Goal: Transaction & Acquisition: Purchase product/service

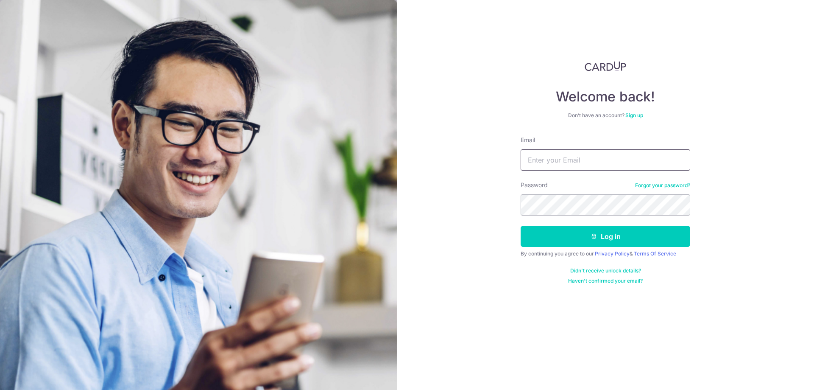
drag, startPoint x: 0, startPoint y: 0, endPoint x: 573, endPoint y: 151, distance: 592.9
click at [573, 151] on input "Email" at bounding box center [606, 159] width 170 height 21
click at [465, 188] on div "Welcome back! Don’t have an account? Sign up Email Password Forgot your passwor…" at bounding box center [605, 195] width 417 height 390
click at [276, 305] on img at bounding box center [198, 282] width 397 height 564
click at [541, 157] on input "Email" at bounding box center [606, 159] width 170 height 21
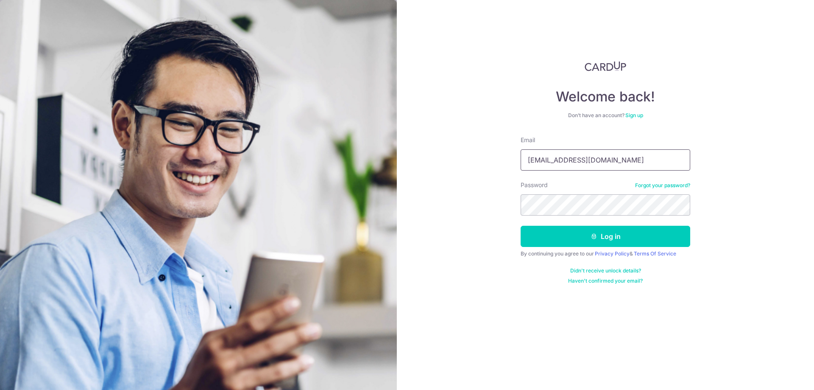
type input "tammyheng@gmail.com"
click at [521, 226] on button "Log in" at bounding box center [606, 236] width 170 height 21
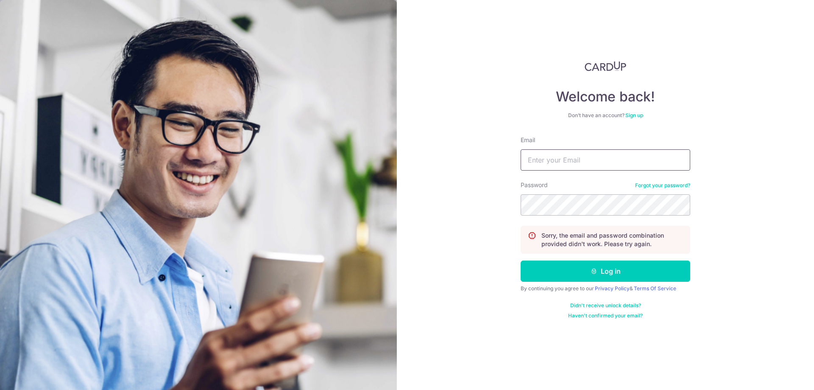
click at [586, 160] on input "Email" at bounding box center [606, 159] width 170 height 21
type input "[EMAIL_ADDRESS][DOMAIN_NAME]"
click at [521, 260] on button "Log in" at bounding box center [606, 270] width 170 height 21
click at [584, 163] on input "Email" at bounding box center [606, 159] width 170 height 21
type input "[EMAIL_ADDRESS][DOMAIN_NAME]"
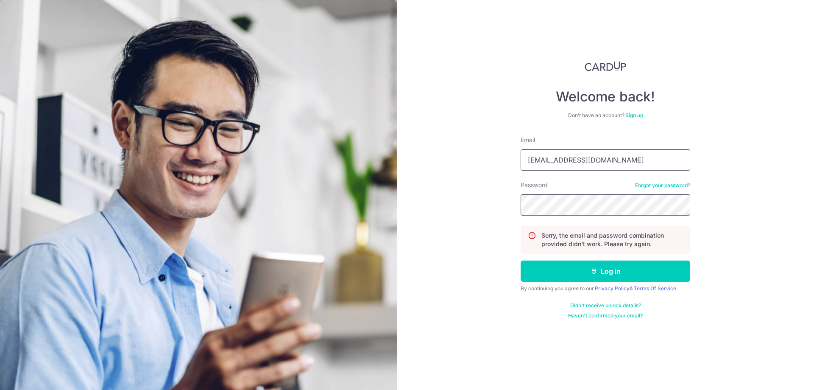
click at [521, 260] on button "Log in" at bounding box center [606, 270] width 170 height 21
drag, startPoint x: 0, startPoint y: 0, endPoint x: 584, endPoint y: 163, distance: 606.6
click at [584, 163] on input "Email" at bounding box center [606, 159] width 170 height 21
type input "awtammie@gmail.com"
click at [521, 260] on button "Log in" at bounding box center [606, 270] width 170 height 21
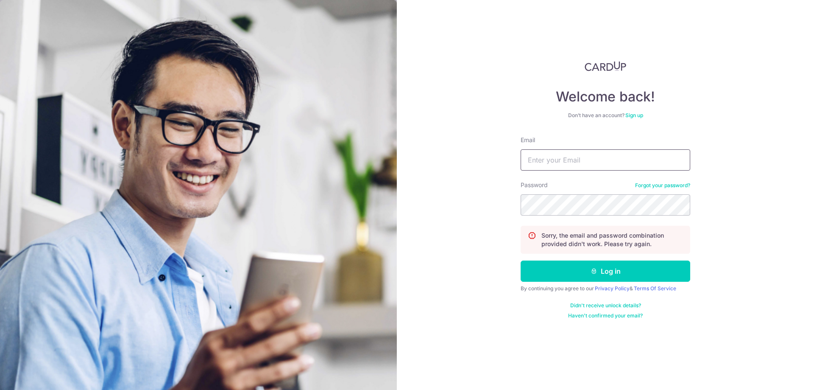
click at [593, 162] on input "Email" at bounding box center [606, 159] width 170 height 21
type input "[EMAIL_ADDRESS][DOMAIN_NAME]"
click at [521, 260] on button "Log in" at bounding box center [606, 270] width 170 height 21
click at [567, 167] on input "Email" at bounding box center [606, 159] width 170 height 21
type input "[EMAIL_ADDRESS][DOMAIN_NAME]"
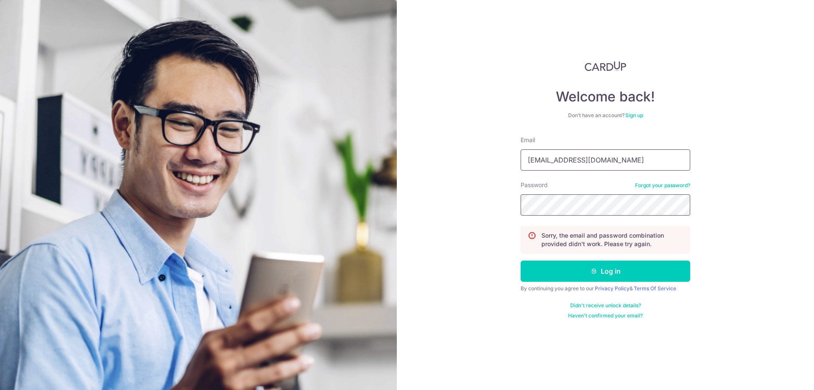
click at [521, 260] on button "Log in" at bounding box center [606, 270] width 170 height 21
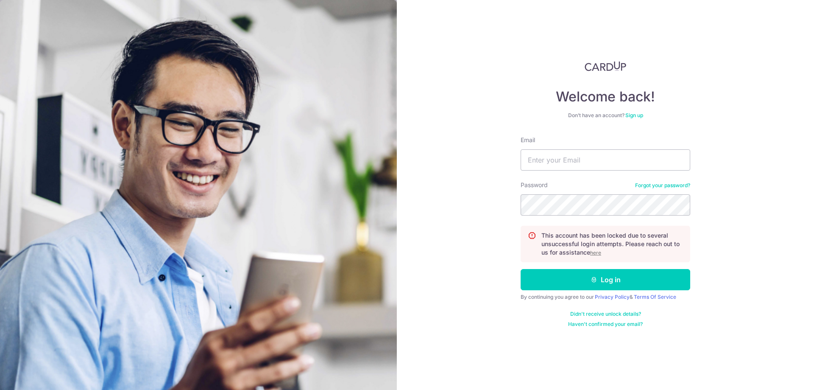
click at [592, 253] on u "here" at bounding box center [595, 252] width 11 height 6
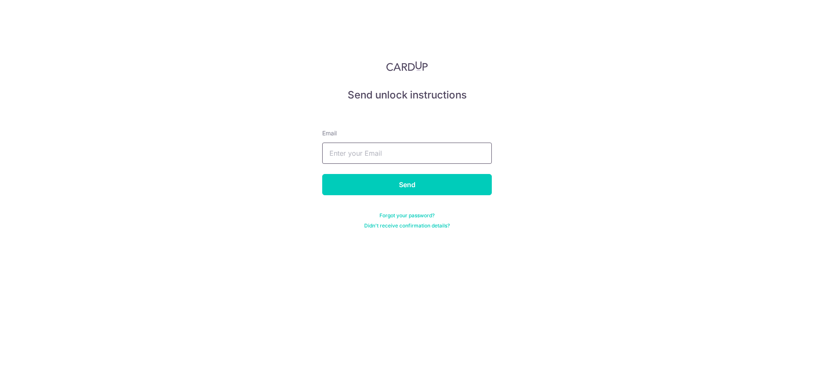
click at [350, 153] on input "text" at bounding box center [407, 152] width 170 height 21
type input "[EMAIL_ADDRESS][DOMAIN_NAME]"
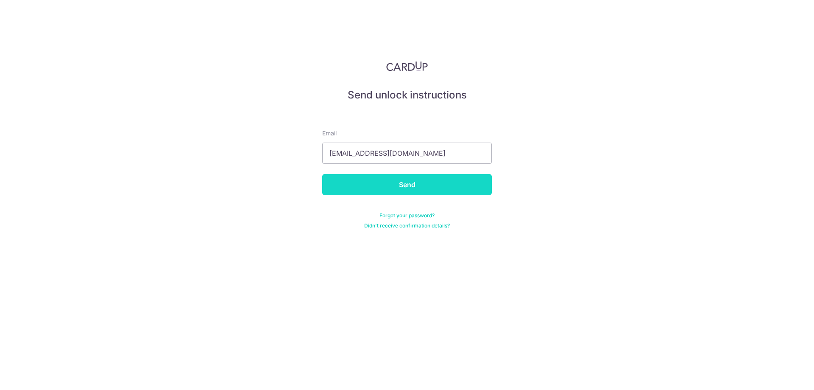
click at [415, 182] on input "Send" at bounding box center [407, 184] width 170 height 21
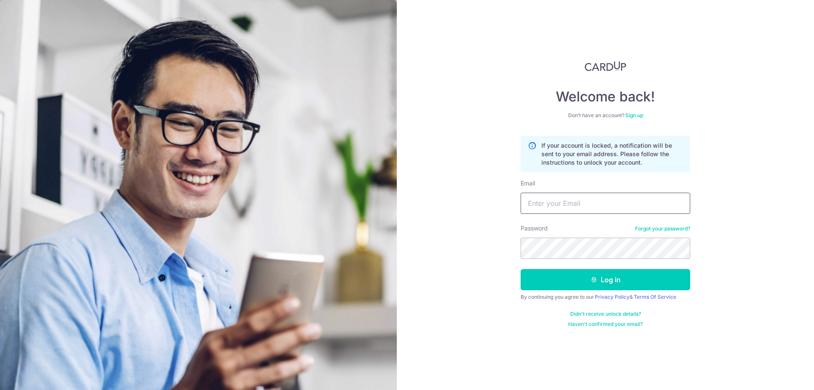
click at [571, 199] on input "Email" at bounding box center [606, 202] width 170 height 21
type input "[EMAIL_ADDRESS][DOMAIN_NAME]"
click at [521, 269] on button "Log in" at bounding box center [606, 279] width 170 height 21
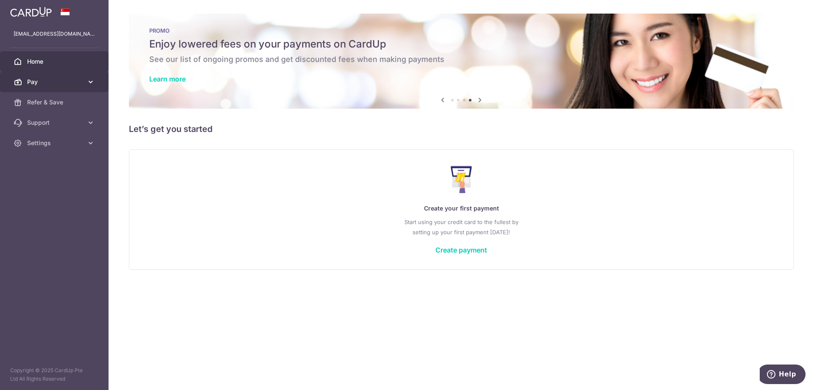
click at [81, 82] on span "Pay" at bounding box center [55, 82] width 56 height 8
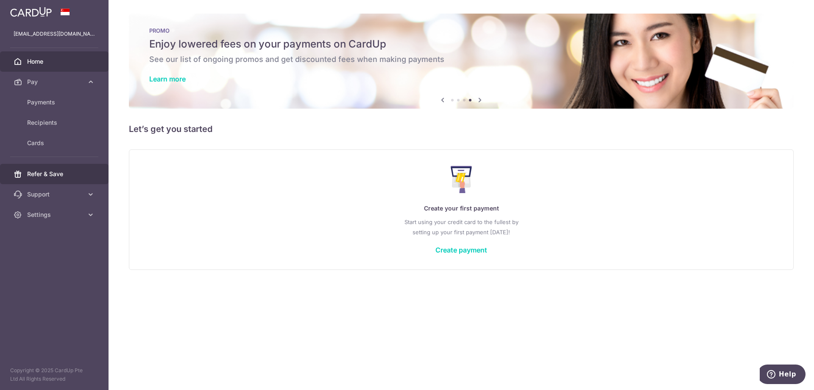
click at [54, 167] on link "Refer & Save" at bounding box center [54, 174] width 109 height 20
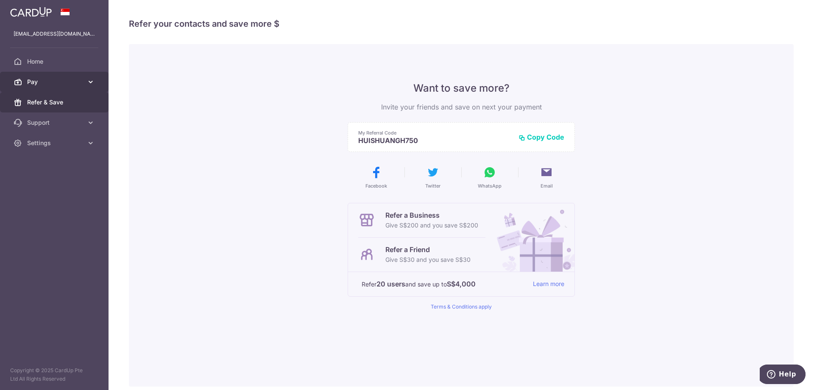
click at [64, 79] on span "Pay" at bounding box center [55, 82] width 56 height 8
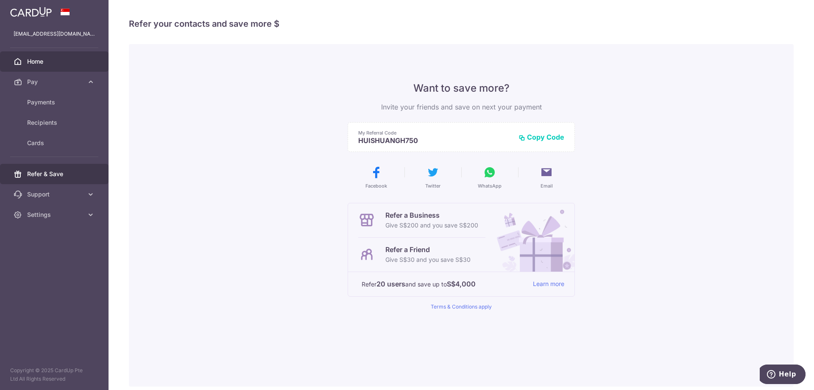
click at [42, 59] on span "Home" at bounding box center [55, 61] width 56 height 8
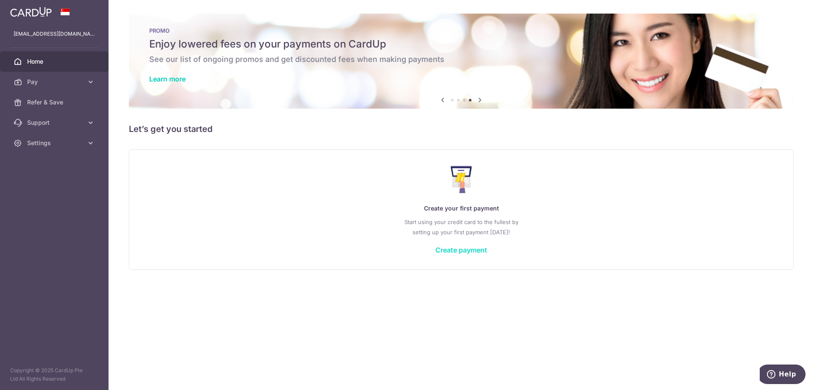
click at [471, 247] on link "Create payment" at bounding box center [461, 249] width 52 height 8
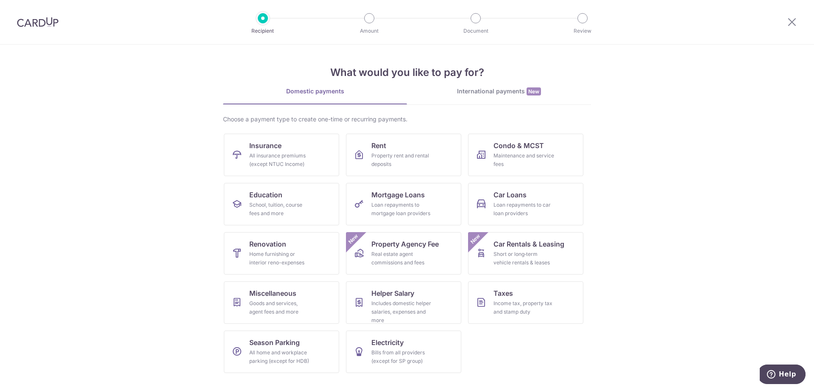
click at [489, 339] on ul "Insurance All insurance premiums (except NTUC Income) Rent Property rent and re…" at bounding box center [407, 257] width 366 height 246
click at [399, 150] on link "Rent Property rent and rental deposits" at bounding box center [403, 155] width 115 height 42
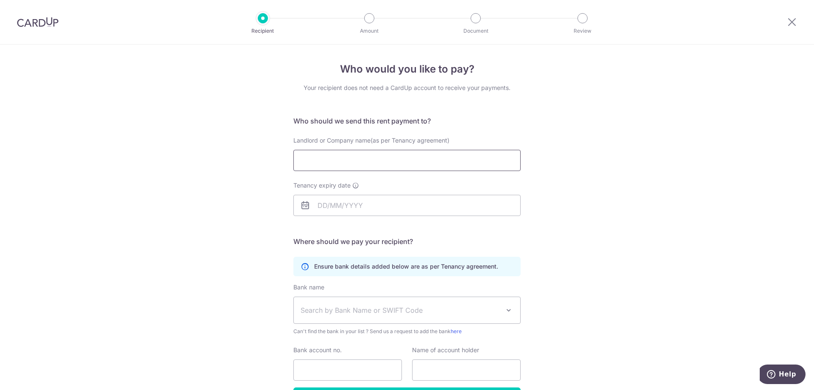
click at [382, 164] on input "Landlord or Company name(as per Tenancy agreement)" at bounding box center [406, 160] width 227 height 21
click at [177, 183] on div "Who would you like to pay? Your recipient does not need a CardUp account to rec…" at bounding box center [407, 247] width 814 height 404
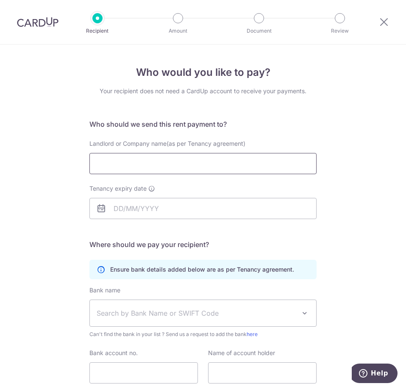
click at [130, 166] on input "Landlord or Company name(as per Tenancy agreement)" at bounding box center [202, 163] width 227 height 21
click at [109, 158] on input "Landlord or Company name(as per Tenancy agreement)" at bounding box center [202, 163] width 227 height 21
type input "Ng Guek Ngoh"
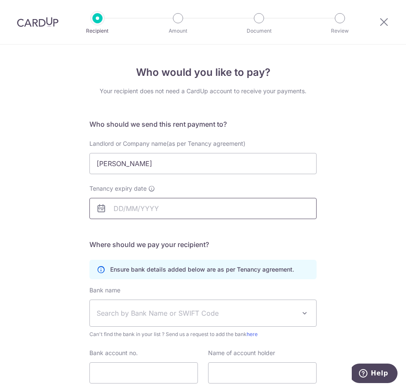
click at [124, 210] on input "Tenancy expiry date" at bounding box center [202, 208] width 227 height 21
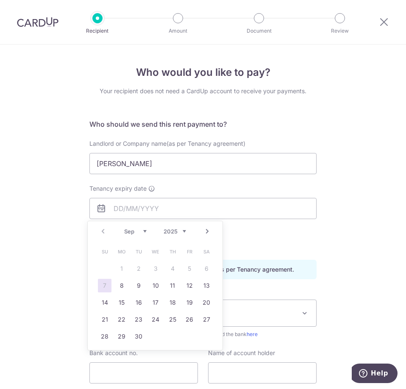
click at [184, 231] on select "2025 2026 2027 2028 2029 2030 2031 2032 2033 2034 2035" at bounding box center [175, 231] width 22 height 7
click at [139, 318] on link "21" at bounding box center [139, 320] width 14 height 14
type input "21/09/2027"
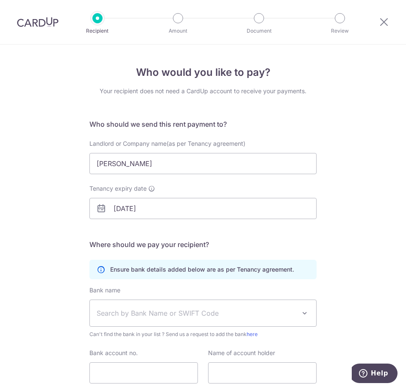
click at [329, 240] on div "Who would you like to pay? Your recipient does not need a CardUp account to rec…" at bounding box center [203, 248] width 406 height 407
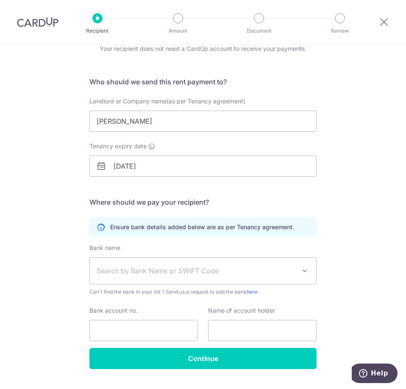
scroll to position [62, 0]
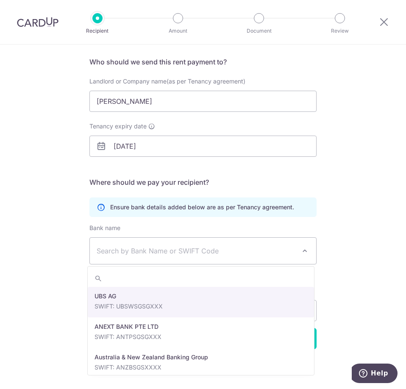
click at [307, 248] on span at bounding box center [305, 251] width 10 height 10
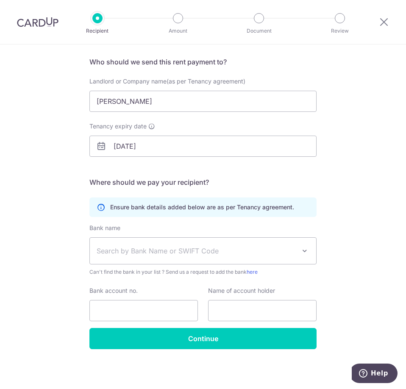
click at [369, 248] on div "Who would you like to pay? Your recipient does not need a CardUp account to rec…" at bounding box center [203, 185] width 406 height 407
click at [130, 244] on span "Search by Bank Name or SWIFT Code" at bounding box center [203, 251] width 226 height 26
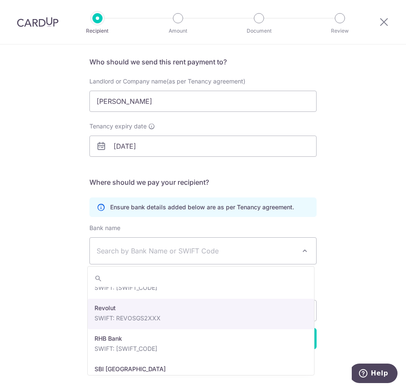
scroll to position [1442, 0]
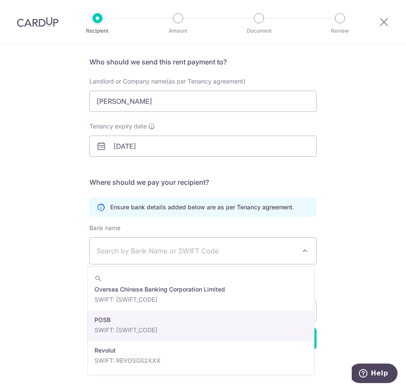
select select "19"
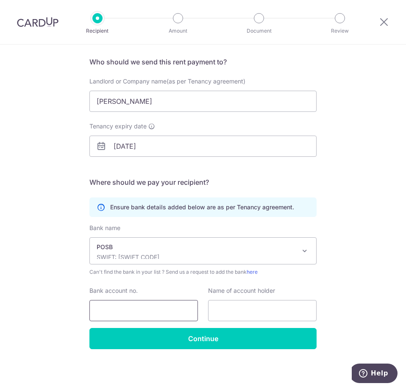
click at [150, 310] on input "Bank account no." at bounding box center [143, 310] width 109 height 21
type input "200322770"
click at [243, 309] on input "text" at bounding box center [262, 310] width 109 height 21
drag, startPoint x: 152, startPoint y: 103, endPoint x: 64, endPoint y: 103, distance: 88.6
click at [64, 103] on div "Who would you like to pay? Your recipient does not need a CardUp account to rec…" at bounding box center [203, 185] width 406 height 407
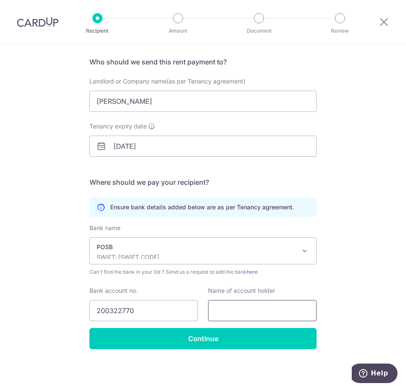
click at [253, 304] on input "text" at bounding box center [262, 310] width 109 height 21
paste input "Ng Guek Ngoh"
type input "Ng Guek Ngoh"
click at [354, 293] on div "Who would you like to pay? Your recipient does not need a CardUp account to rec…" at bounding box center [203, 185] width 406 height 407
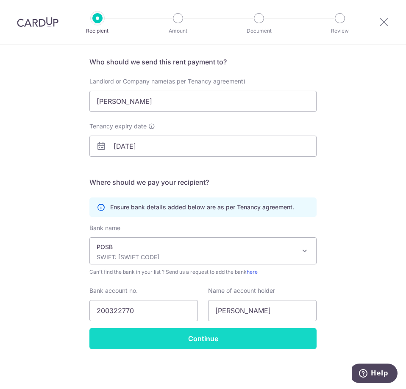
click at [208, 340] on input "Continue" at bounding box center [202, 338] width 227 height 21
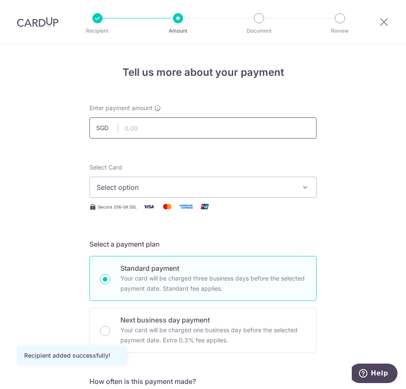
click at [190, 131] on input "text" at bounding box center [202, 127] width 227 height 21
type input "3,600.00"
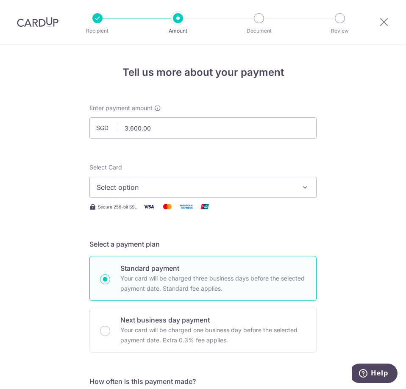
click at [306, 188] on icon "button" at bounding box center [305, 187] width 8 height 8
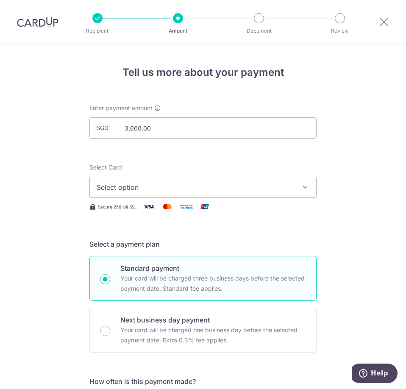
click at [161, 182] on span "Select option" at bounding box center [196, 187] width 198 height 10
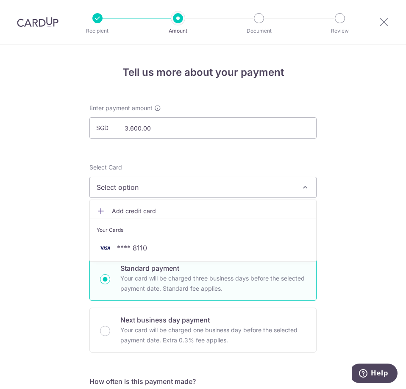
click at [137, 213] on span "Add credit card" at bounding box center [211, 211] width 198 height 8
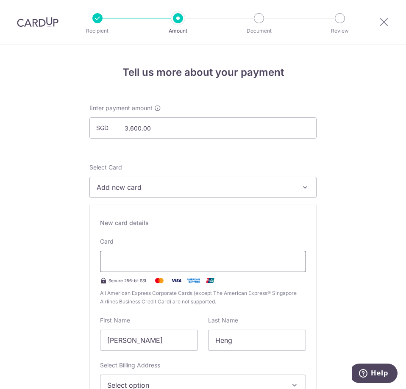
click at [129, 255] on div at bounding box center [203, 261] width 206 height 21
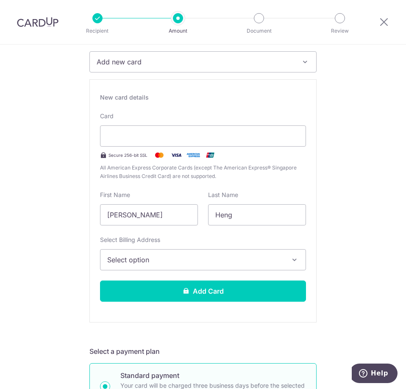
scroll to position [127, 0]
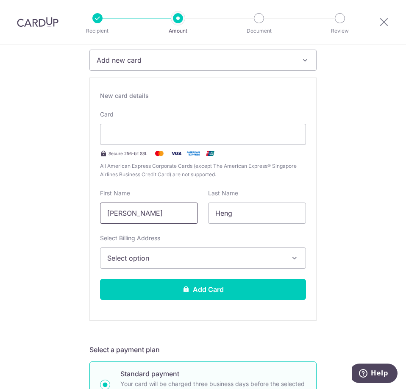
drag, startPoint x: 155, startPoint y: 216, endPoint x: 67, endPoint y: 216, distance: 88.2
type input "Lah Chong"
click at [243, 215] on input "Heng" at bounding box center [257, 213] width 98 height 21
drag, startPoint x: 240, startPoint y: 215, endPoint x: 236, endPoint y: 214, distance: 4.3
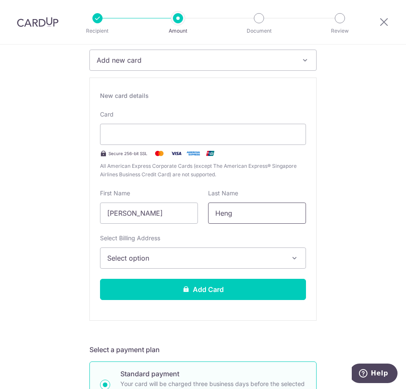
click at [236, 215] on input "Heng" at bounding box center [257, 213] width 98 height 21
type input "a"
type input "Aw"
click at [184, 263] on span "Select option" at bounding box center [195, 258] width 176 height 10
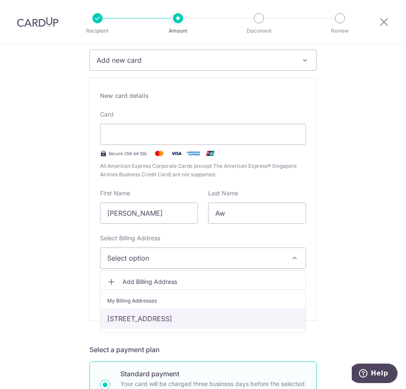
click at [191, 321] on link "[STREET_ADDRESS]" at bounding box center [202, 319] width 205 height 20
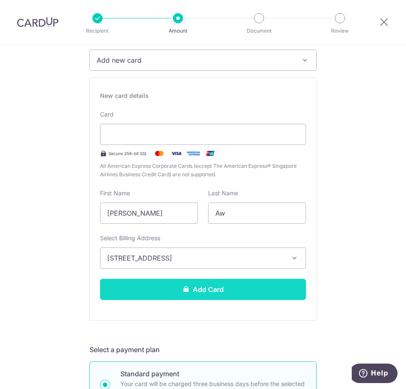
click at [221, 289] on button "Add Card" at bounding box center [203, 289] width 206 height 21
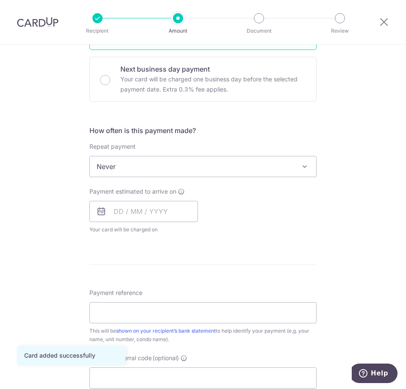
scroll to position [254, 0]
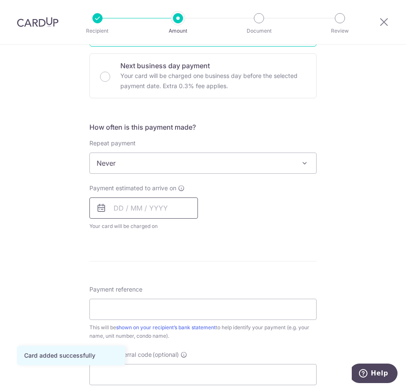
click at [123, 205] on input "text" at bounding box center [143, 208] width 109 height 21
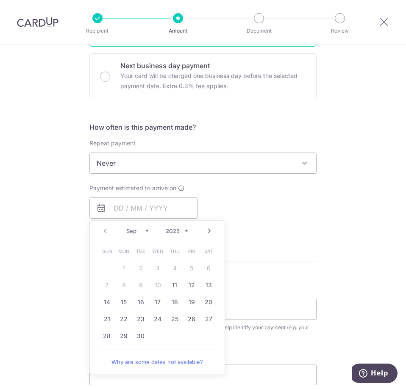
click at [343, 252] on div "Tell us more about your payment Enter payment amount SGD 3,600.00 3600.00 Card …" at bounding box center [203, 175] width 406 height 771
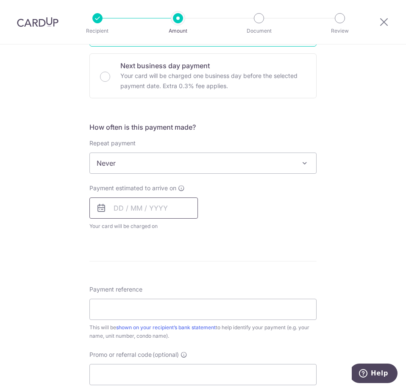
click at [176, 202] on input "text" at bounding box center [143, 208] width 109 height 21
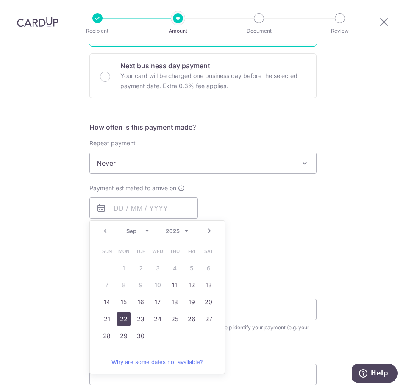
click at [120, 319] on link "22" at bounding box center [124, 319] width 14 height 14
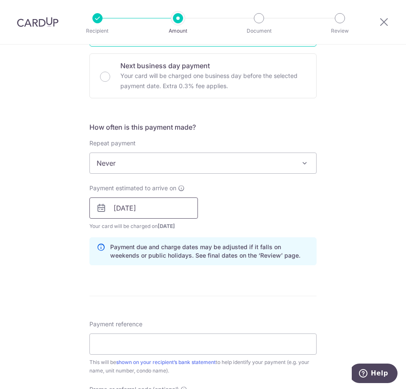
click at [163, 208] on input "22/09/2025" at bounding box center [143, 208] width 109 height 21
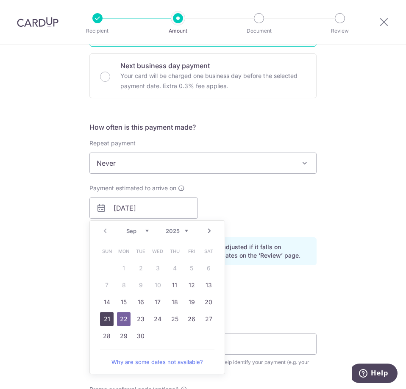
click at [106, 318] on link "21" at bounding box center [107, 319] width 14 height 14
type input "[DATE]"
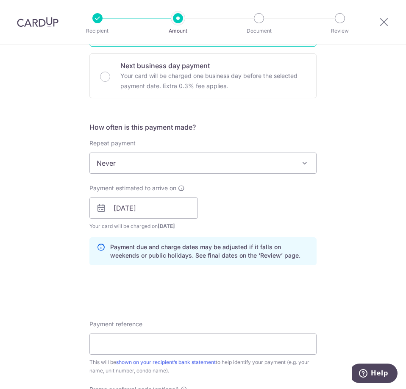
click at [264, 205] on div "Payment estimated to arrive on 21/09/2025 Prev Next Jan Feb Mar Apr May Jun Jul…" at bounding box center [202, 207] width 237 height 47
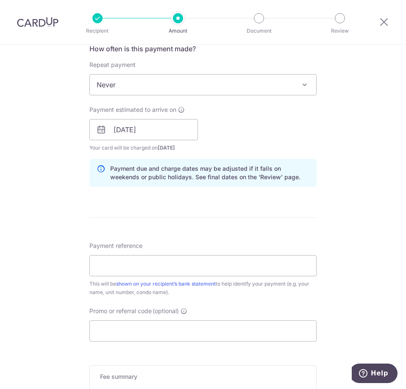
scroll to position [339, 0]
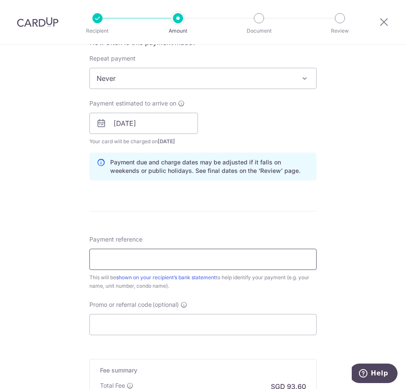
click at [137, 260] on input "Payment reference" at bounding box center [202, 259] width 227 height 21
click at [125, 259] on input "Rental of 258C Compassvale Rd 03-57" at bounding box center [202, 259] width 227 height 21
click at [217, 259] on input "Rental 258C Compassvale Rd 03-57" at bounding box center [202, 259] width 227 height 21
click at [354, 238] on div "Tell us more about your payment Enter payment amount SGD 3,600.00 3600.00 Card …" at bounding box center [203, 108] width 406 height 806
click at [114, 257] on input "Rental 258C Compassvale Rd 03-577" at bounding box center [202, 259] width 227 height 21
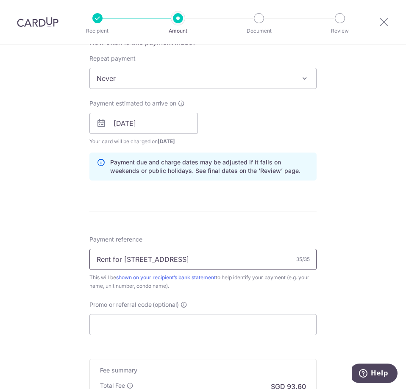
type input "Rent for 258C Compassvale Rd 03-577"
click at [346, 264] on div "Tell us more about your payment Enter payment amount SGD 3,600.00 3600.00 Card …" at bounding box center [203, 108] width 406 height 806
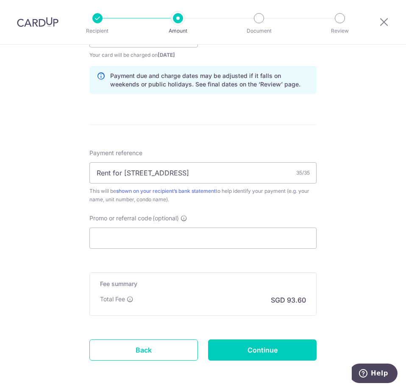
scroll to position [461, 0]
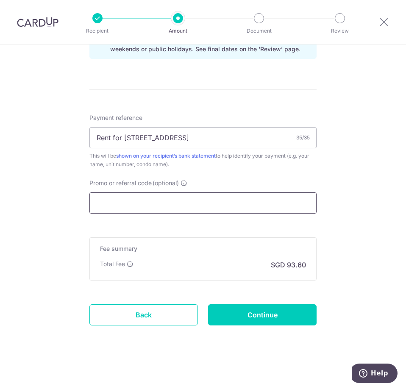
click at [151, 201] on input "Promo or referral code (optional)" at bounding box center [202, 202] width 227 height 21
click at [166, 202] on input "Promo or referral code (optional)" at bounding box center [202, 202] width 227 height 21
paste input "OCBC90N155"
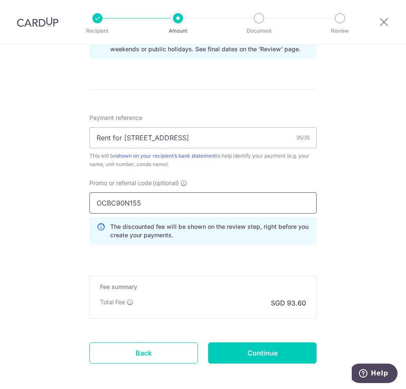
type input "OCBC90N155"
click at [206, 249] on div "Promo or referral code (optional) OCBC90N155 The discounted fee will be shown o…" at bounding box center [202, 215] width 237 height 73
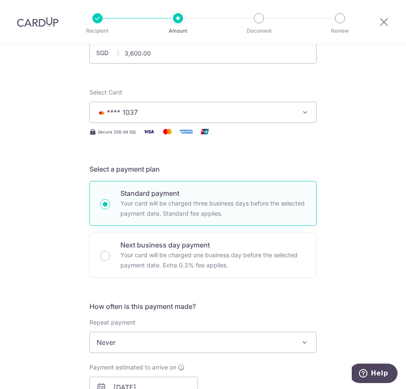
scroll to position [0, 0]
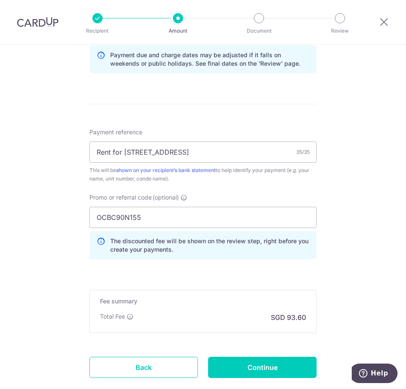
scroll to position [499, 0]
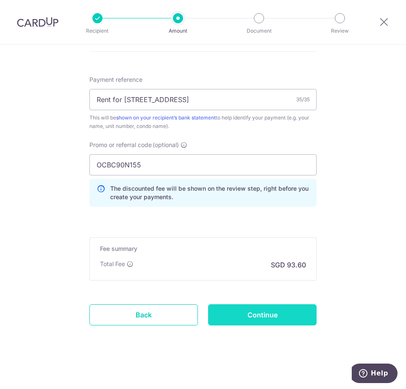
click at [245, 318] on input "Continue" at bounding box center [262, 314] width 109 height 21
type input "Create Schedule"
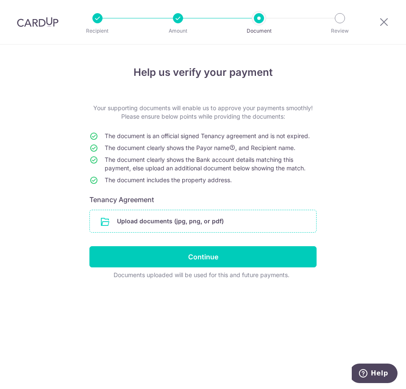
click at [155, 217] on input "file" at bounding box center [203, 221] width 226 height 22
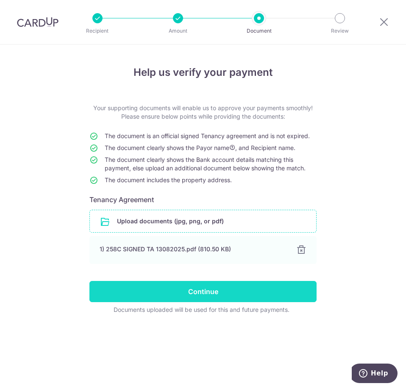
click at [181, 292] on input "Continue" at bounding box center [202, 291] width 227 height 21
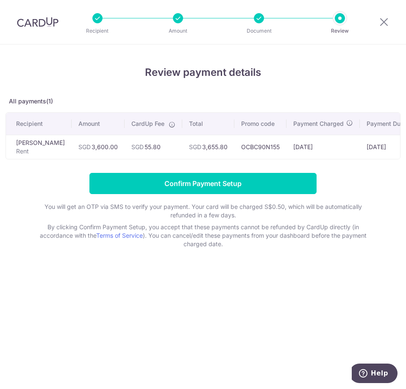
scroll to position [0, 60]
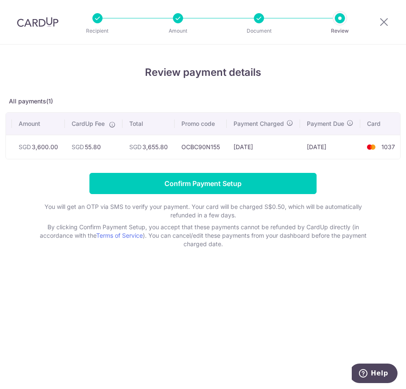
click at [109, 126] on icon at bounding box center [112, 124] width 7 height 7
click at [93, 16] on div at bounding box center [97, 18] width 10 height 10
click at [383, 21] on icon at bounding box center [384, 22] width 10 height 11
click at [259, 18] on div at bounding box center [259, 18] width 10 height 10
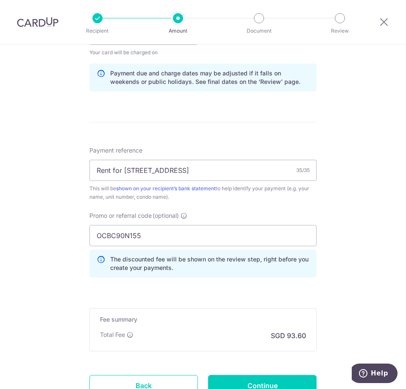
scroll to position [466, 0]
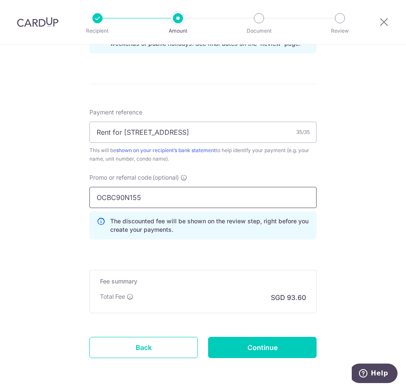
drag, startPoint x: 167, startPoint y: 194, endPoint x: 21, endPoint y: 206, distance: 145.9
click at [21, 206] on div "Tell us more about your payment Enter payment amount SGD 3,600.00 3600.00 Selec…" at bounding box center [203, 0] width 406 height 844
type input "LAHCHONGA947"
click at [48, 236] on div "Tell us more about your payment Enter payment amount SGD 3,600.00 3600.00 Selec…" at bounding box center [203, 0] width 406 height 844
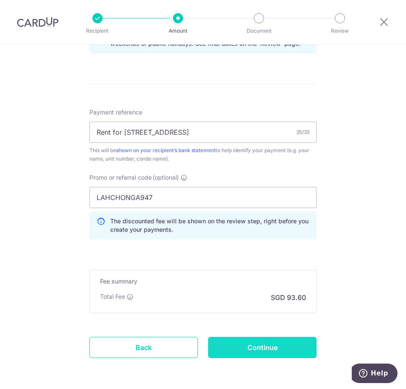
click at [275, 351] on input "Continue" at bounding box center [262, 347] width 109 height 21
type input "Update Schedule"
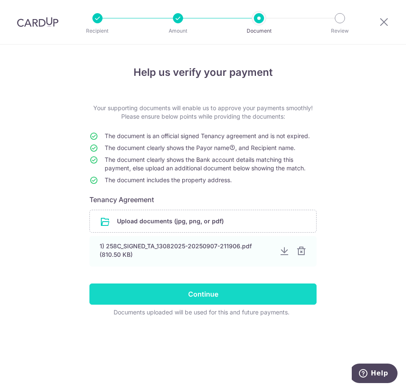
click at [184, 299] on input "Continue" at bounding box center [202, 294] width 227 height 21
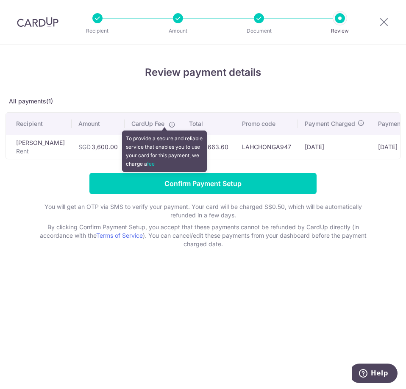
click at [169, 122] on icon at bounding box center [172, 124] width 7 height 7
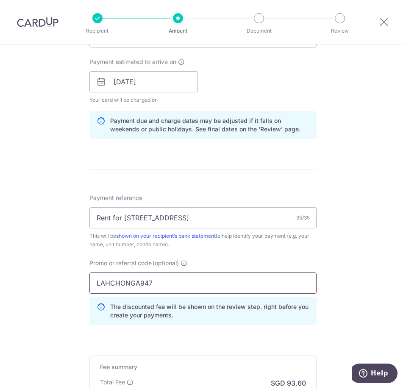
scroll to position [382, 0]
drag, startPoint x: 183, startPoint y: 286, endPoint x: 76, endPoint y: 286, distance: 106.4
click at [76, 286] on div "Tell us more about your payment Enter payment amount SGD 3,600.00 3600.00 Selec…" at bounding box center [203, 85] width 406 height 844
paste input "OCBC90N155"
type input "OCBC90N155"
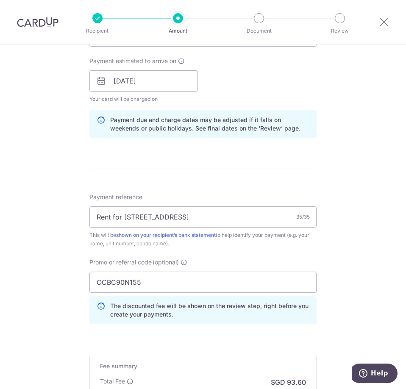
click at [341, 289] on div "Tell us more about your payment Enter payment amount SGD 3,600.00 3600.00 Selec…" at bounding box center [203, 85] width 406 height 844
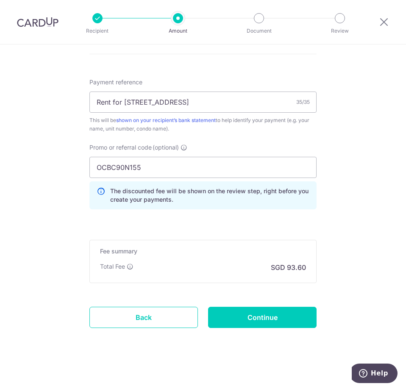
scroll to position [499, 0]
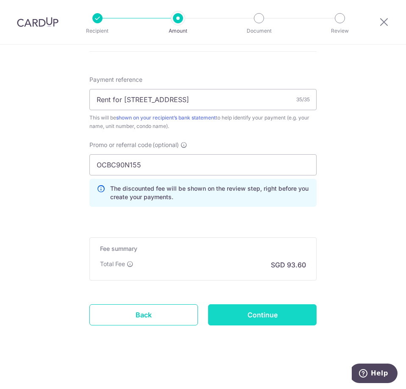
click at [256, 308] on input "Continue" at bounding box center [262, 314] width 109 height 21
type input "Update Schedule"
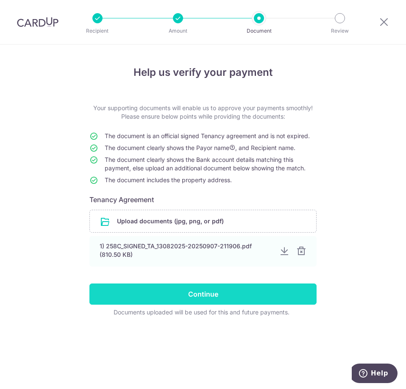
click at [258, 290] on input "Continue" at bounding box center [202, 294] width 227 height 21
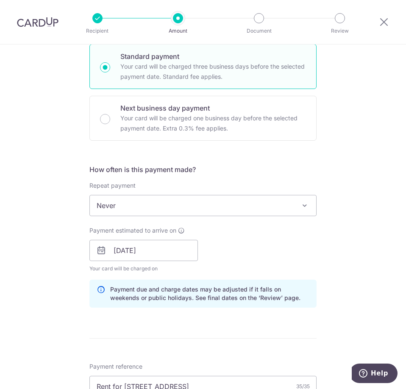
scroll to position [42, 0]
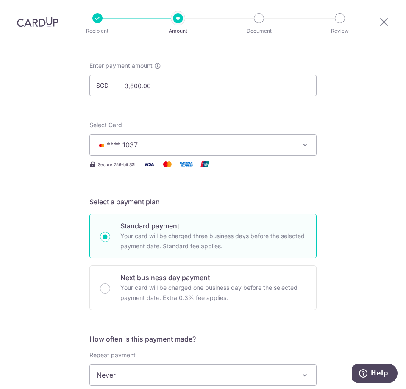
click at [185, 138] on button "**** 1037" at bounding box center [202, 144] width 227 height 21
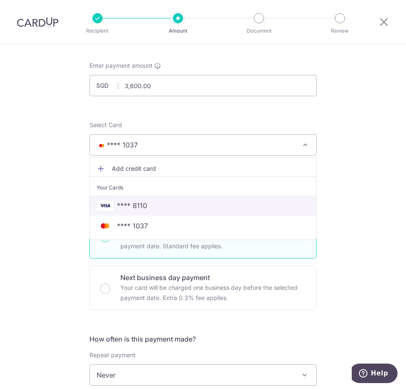
click at [142, 204] on span "**** 8110" at bounding box center [132, 206] width 30 height 10
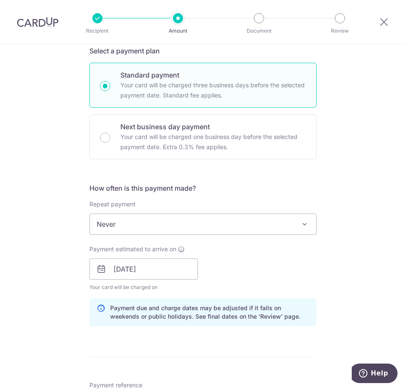
scroll to position [212, 0]
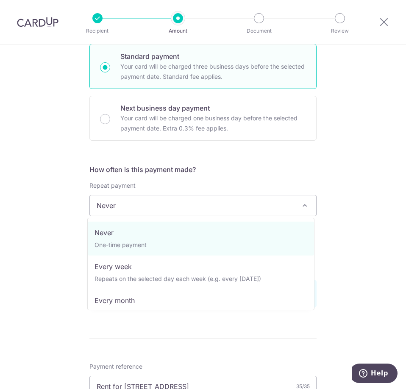
click at [212, 206] on span "Never" at bounding box center [203, 205] width 226 height 20
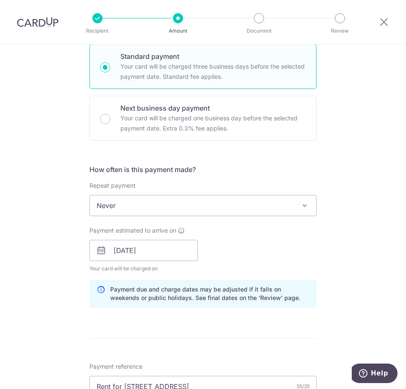
click at [384, 258] on div "Tell us more about your payment Enter payment amount SGD 3,600.00 3600.00 Selec…" at bounding box center [203, 255] width 406 height 844
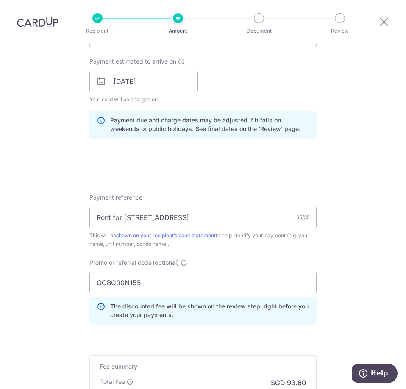
scroll to position [382, 0]
drag, startPoint x: 171, startPoint y: 280, endPoint x: 34, endPoint y: 277, distance: 137.0
click at [34, 277] on div "Tell us more about your payment Enter payment amount SGD 3,600.00 3600.00 Selec…" at bounding box center [203, 85] width 406 height 844
paste input "LAHCHONGA947"
type input "LAHCHONGA947"
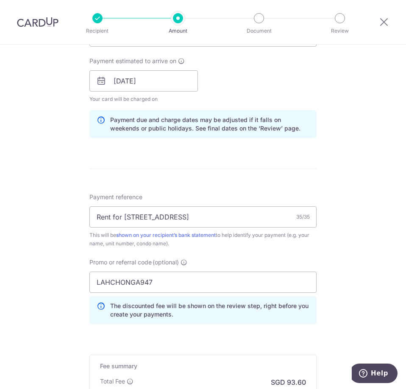
click at [372, 279] on div "Tell us more about your payment Enter payment amount SGD 3,600.00 3600.00 Selec…" at bounding box center [203, 85] width 406 height 844
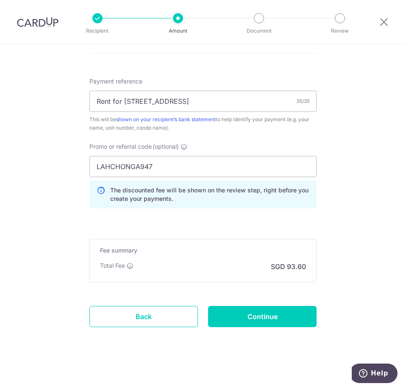
scroll to position [499, 0]
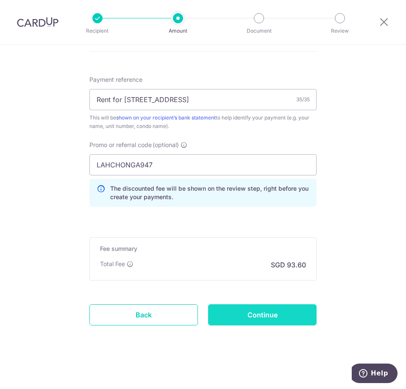
click at [278, 317] on input "Continue" at bounding box center [262, 314] width 109 height 21
type input "Update Schedule"
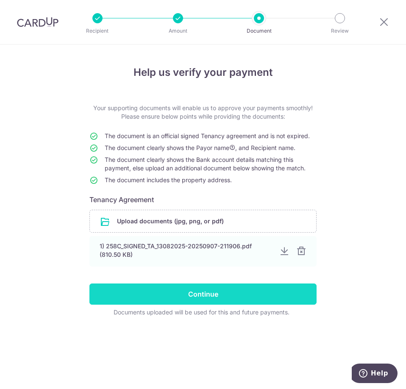
click at [227, 290] on input "Continue" at bounding box center [202, 294] width 227 height 21
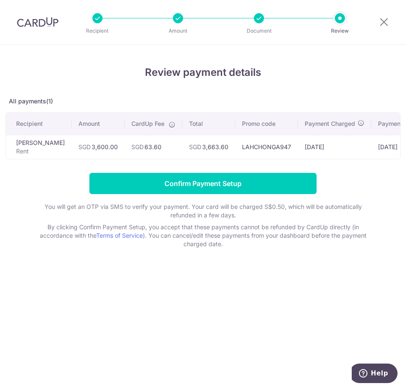
drag, startPoint x: 321, startPoint y: 159, endPoint x: 388, endPoint y: 159, distance: 67.0
click at [388, 159] on tr "Ng Guek Ngoh Rent SGD 3,600.00 SGD 63.60 SGD 3,663.60 LAHCHONGA947 16/09/2025 2…" at bounding box center [241, 147] width 470 height 24
click at [350, 154] on td "[DATE]" at bounding box center [334, 147] width 73 height 24
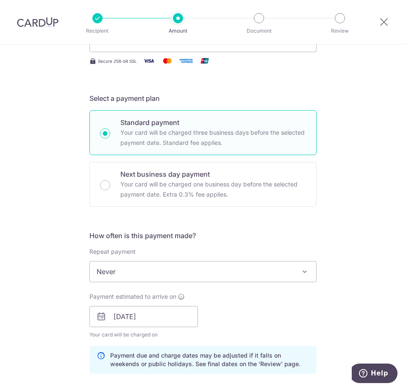
scroll to position [212, 0]
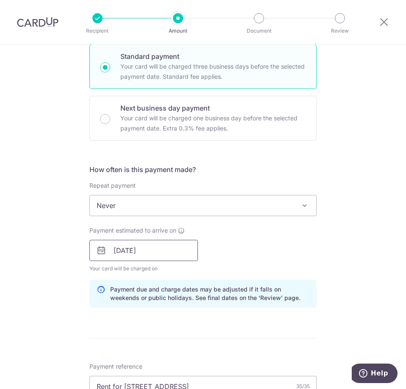
click at [177, 252] on input "21/09/2025" at bounding box center [143, 250] width 109 height 21
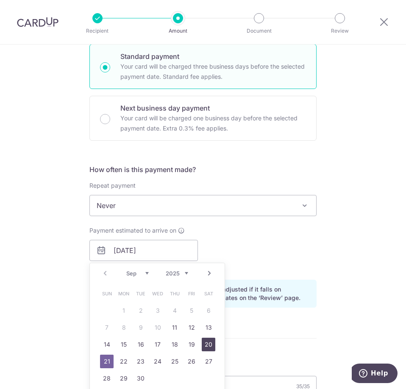
click at [208, 345] on link "20" at bounding box center [209, 345] width 14 height 14
type input "[DATE]"
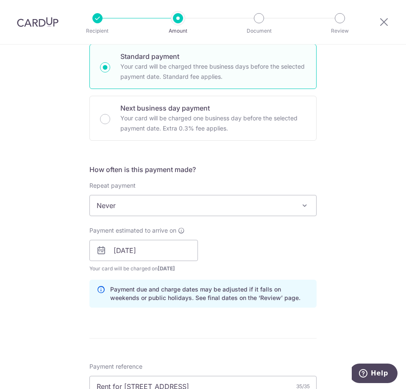
click at [260, 235] on div "Payment estimated to arrive on 20/09/2025 Prev Next Jan Feb Mar Apr May Jun Jul…" at bounding box center [202, 249] width 237 height 47
click at [318, 262] on div "Payment estimated to arrive on 20/09/2025 Prev Next Jan Feb Mar Apr May Jun Jul…" at bounding box center [202, 249] width 237 height 47
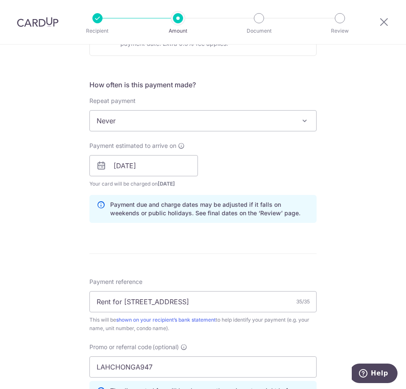
scroll to position [499, 0]
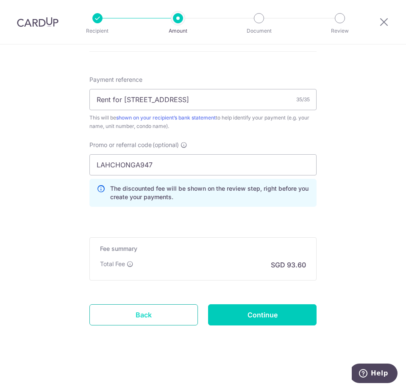
click at [130, 310] on link "Back" at bounding box center [143, 314] width 109 height 21
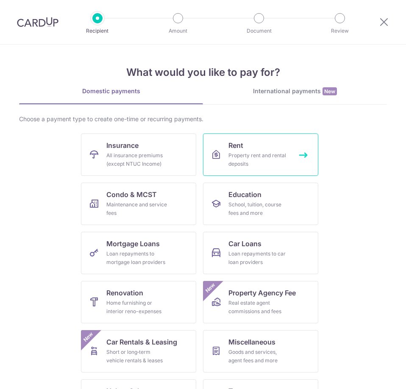
click at [273, 159] on div "Property rent and rental deposits" at bounding box center [259, 159] width 61 height 17
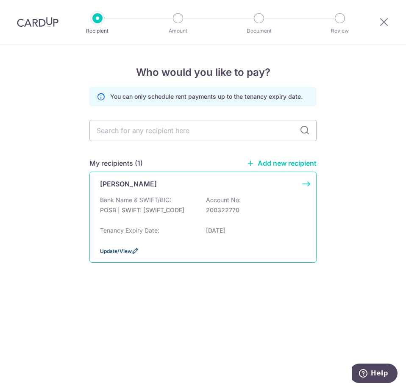
click at [111, 250] on span "Update/View" at bounding box center [116, 251] width 32 height 6
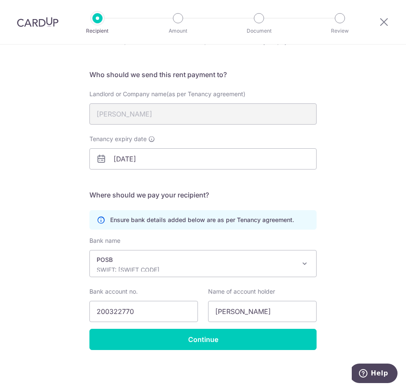
scroll to position [50, 0]
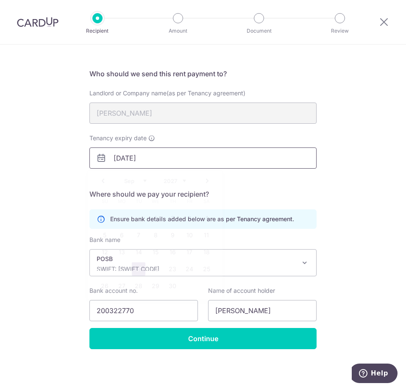
click at [152, 161] on input "[DATE]" at bounding box center [202, 158] width 227 height 21
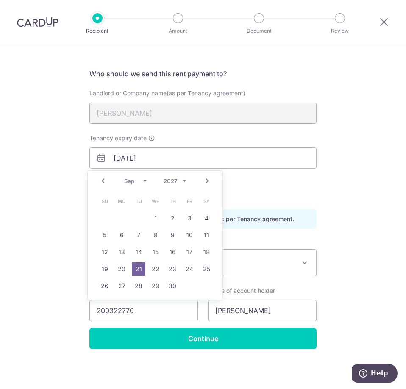
click at [349, 201] on div "Recipient Details Your recipient does not need a CardUp account to receive your…" at bounding box center [203, 191] width 406 height 395
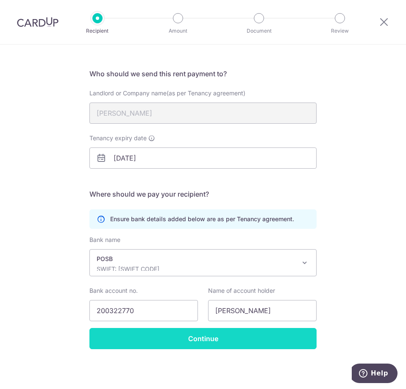
click at [229, 340] on input "Continue" at bounding box center [202, 338] width 227 height 21
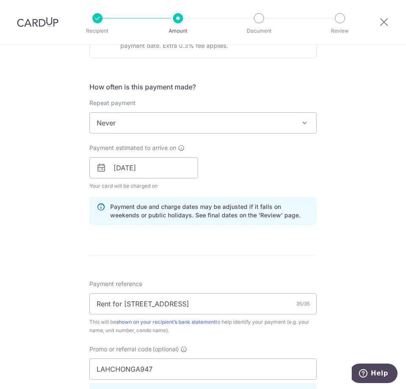
scroll to position [297, 0]
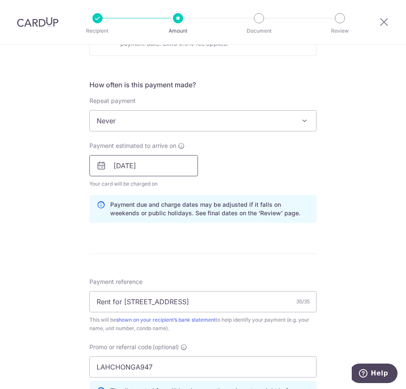
click at [133, 166] on input "[DATE]" at bounding box center [143, 165] width 109 height 21
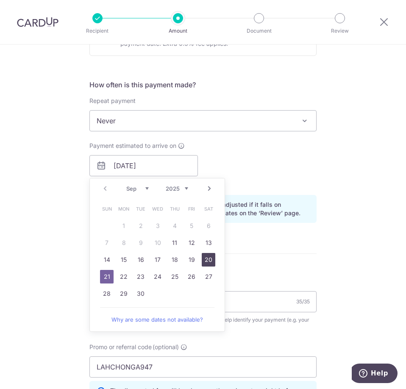
click at [207, 257] on link "20" at bounding box center [209, 260] width 14 height 14
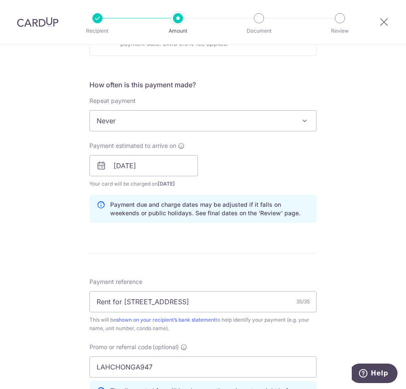
click at [337, 241] on div "Tell us more about your payment Enter payment amount SGD 3,600.00 3600.00 Selec…" at bounding box center [203, 170] width 406 height 844
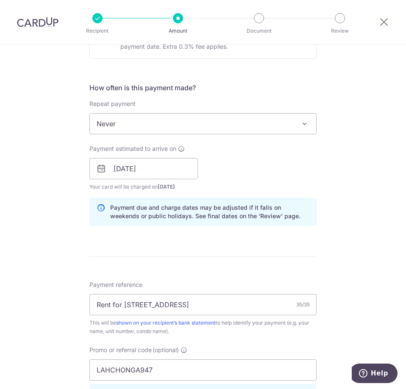
scroll to position [287, 0]
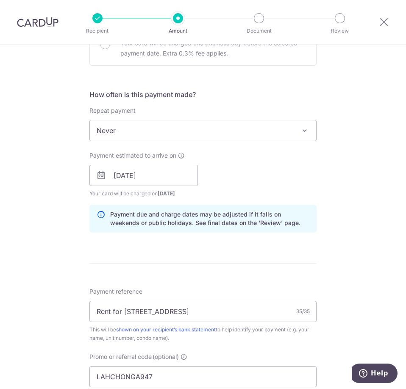
click at [344, 255] on div "Tell us more about your payment Enter payment amount SGD 3,600.00 3600.00 Selec…" at bounding box center [203, 179] width 406 height 844
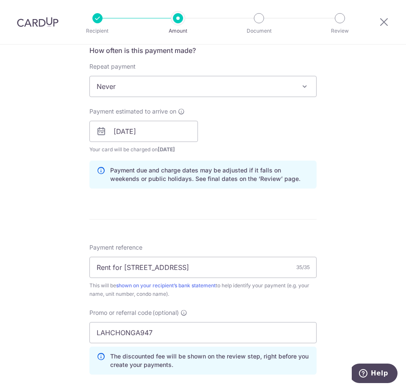
scroll to position [372, 0]
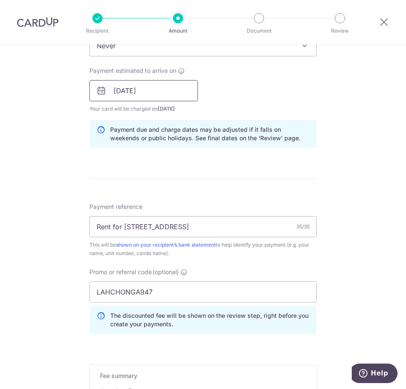
click at [158, 96] on input "[DATE]" at bounding box center [143, 90] width 109 height 21
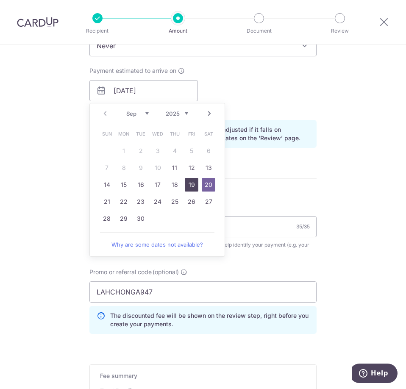
click at [190, 183] on link "19" at bounding box center [192, 185] width 14 height 14
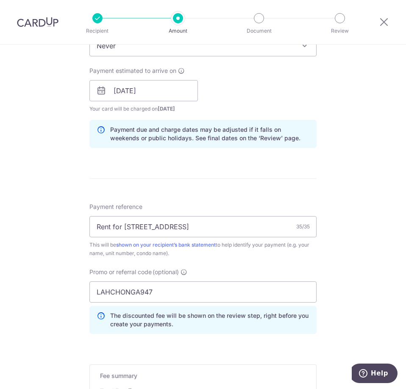
click at [297, 172] on form "Enter payment amount SGD 3,600.00 3600.00 Select Card **** 8110 Add credit card…" at bounding box center [202, 104] width 227 height 744
click at [161, 83] on input "19/09/2025" at bounding box center [143, 90] width 109 height 21
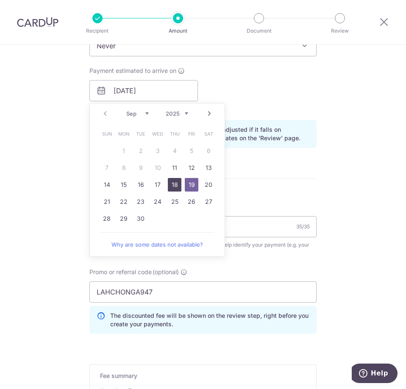
click at [172, 180] on link "18" at bounding box center [175, 185] width 14 height 14
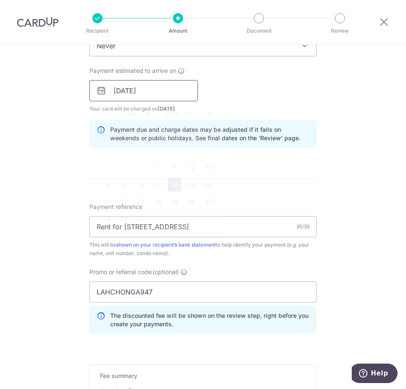
click at [161, 86] on input "18/09/2025" at bounding box center [143, 90] width 109 height 21
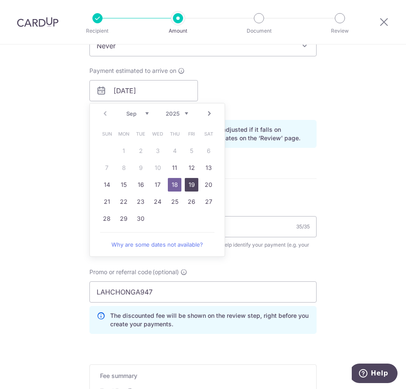
click at [190, 184] on link "19" at bounding box center [192, 185] width 14 height 14
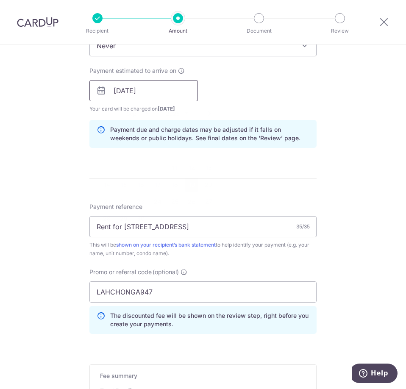
click at [179, 86] on input "19/09/2025" at bounding box center [143, 90] width 109 height 21
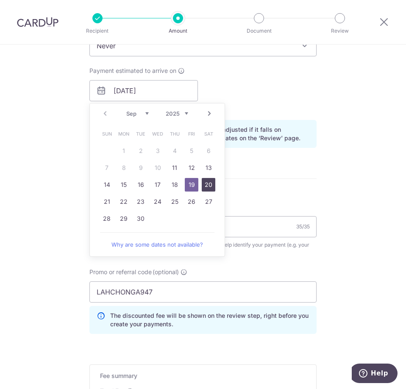
click at [207, 188] on link "20" at bounding box center [209, 185] width 14 height 14
type input "[DATE]"
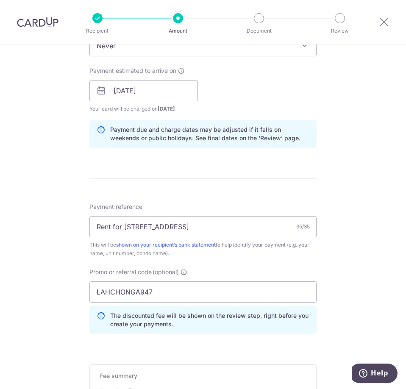
click at [74, 171] on div "Tell us more about your payment Enter payment amount SGD 3,600.00 3600.00 Selec…" at bounding box center [203, 95] width 406 height 844
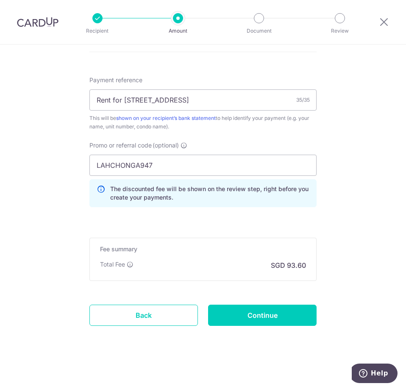
scroll to position [499, 0]
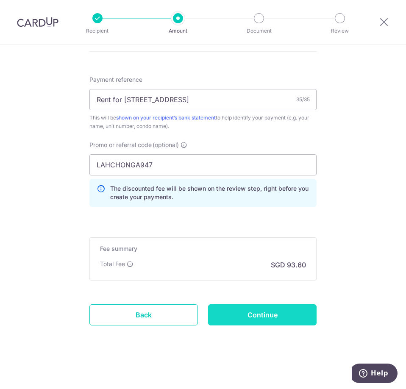
click at [258, 316] on input "Continue" at bounding box center [262, 314] width 109 height 21
type input "Update Schedule"
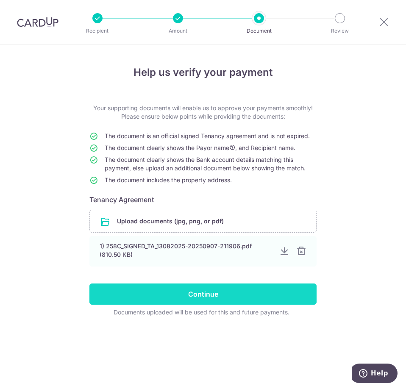
click at [245, 295] on input "Continue" at bounding box center [202, 294] width 227 height 21
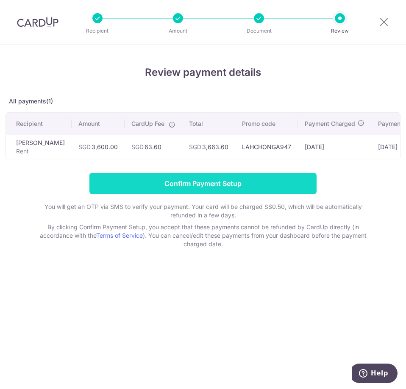
click at [212, 186] on input "Confirm Payment Setup" at bounding box center [202, 183] width 227 height 21
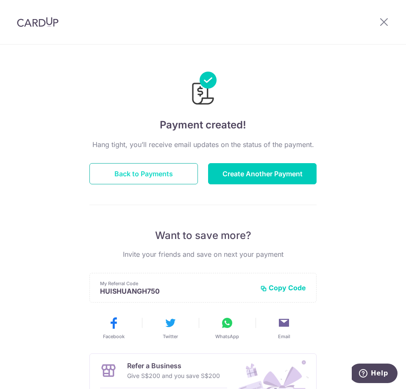
click at [151, 173] on button "Back to Payments" at bounding box center [143, 173] width 109 height 21
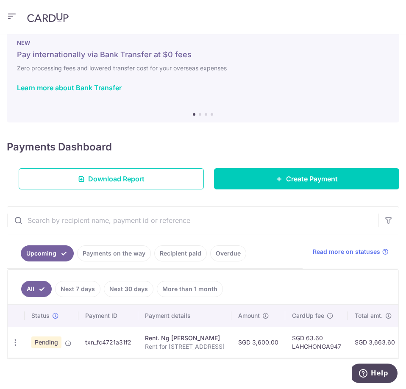
scroll to position [30, 0]
